Goal: Navigation & Orientation: Find specific page/section

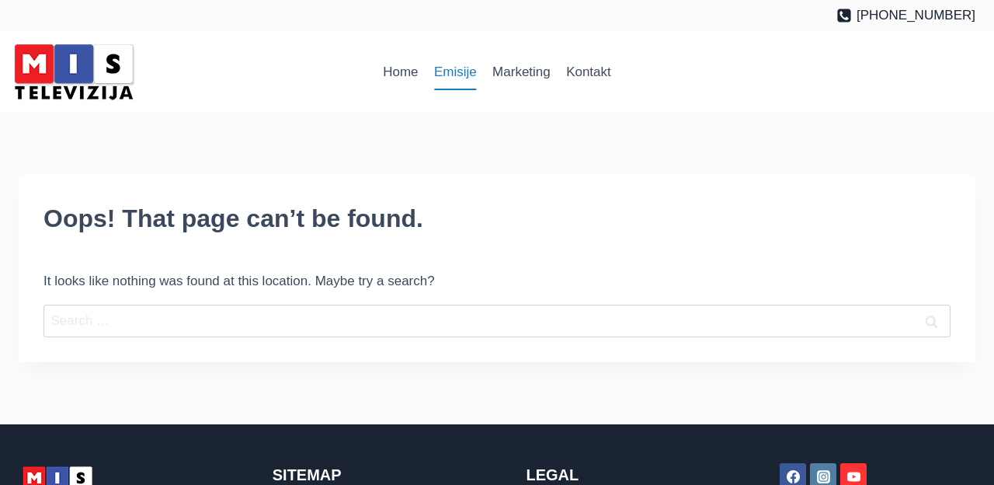
click at [449, 78] on link "Emisije" at bounding box center [455, 72] width 58 height 37
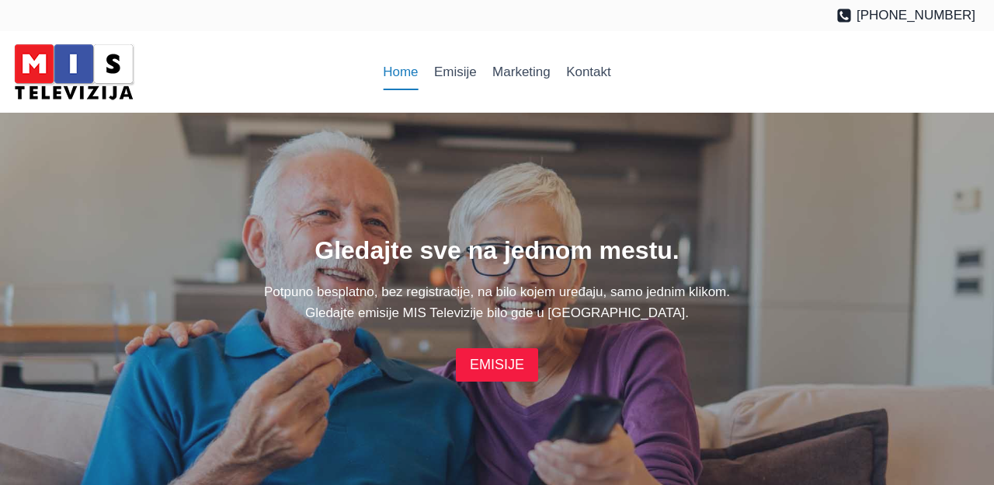
click at [470, 358] on link "EMISIJE" at bounding box center [497, 364] width 82 height 33
click at [395, 68] on link "Home" at bounding box center [400, 72] width 51 height 37
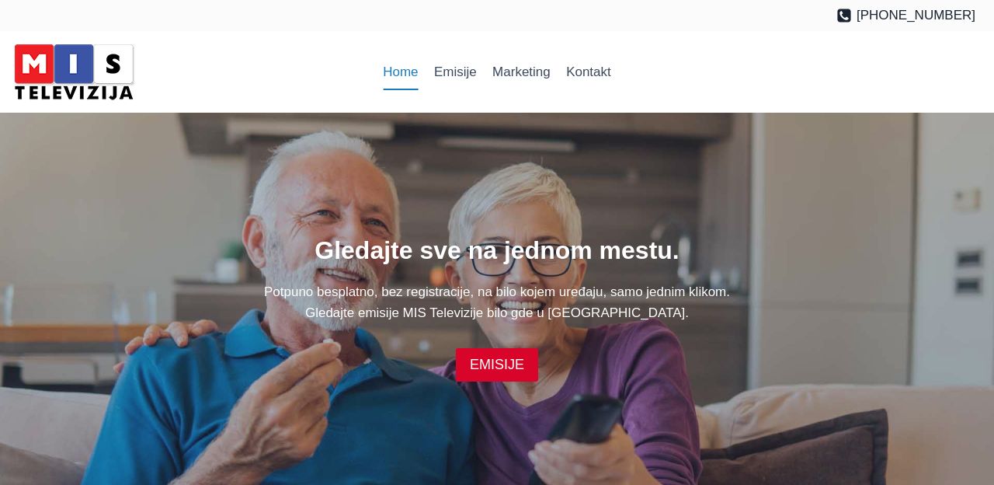
click at [20, 68] on img at bounding box center [74, 72] width 132 height 66
click at [262, 37] on div "Home Emisije Marketing Kontakt" at bounding box center [497, 72] width 994 height 82
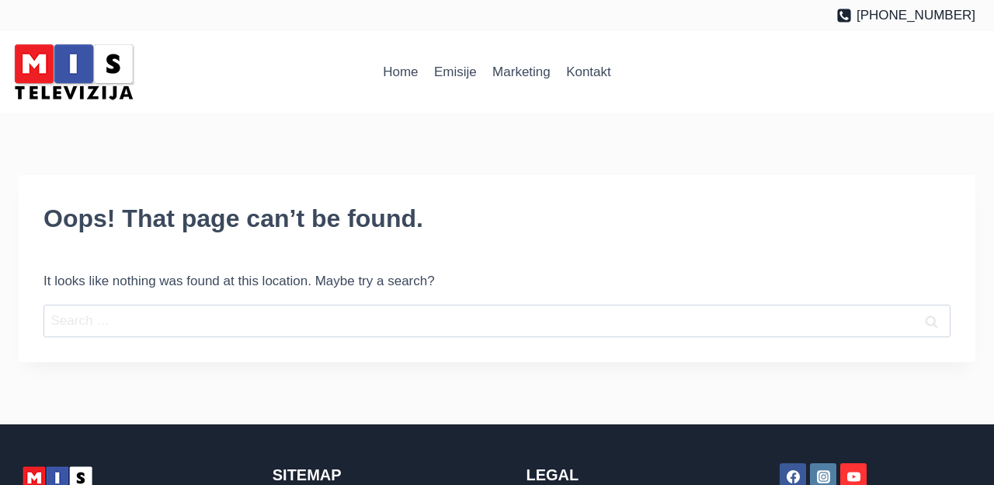
click at [262, 37] on div "Home Emisije Marketing Kontakt" at bounding box center [497, 72] width 994 height 82
